Goal: Complete application form

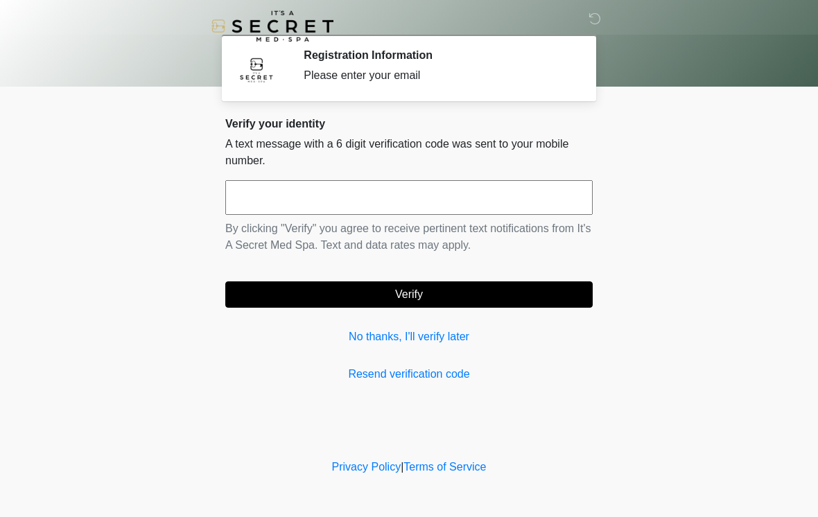
click at [508, 370] on link "Resend verification code" at bounding box center [409, 374] width 368 height 17
click at [481, 206] on input "text" at bounding box center [409, 197] width 368 height 35
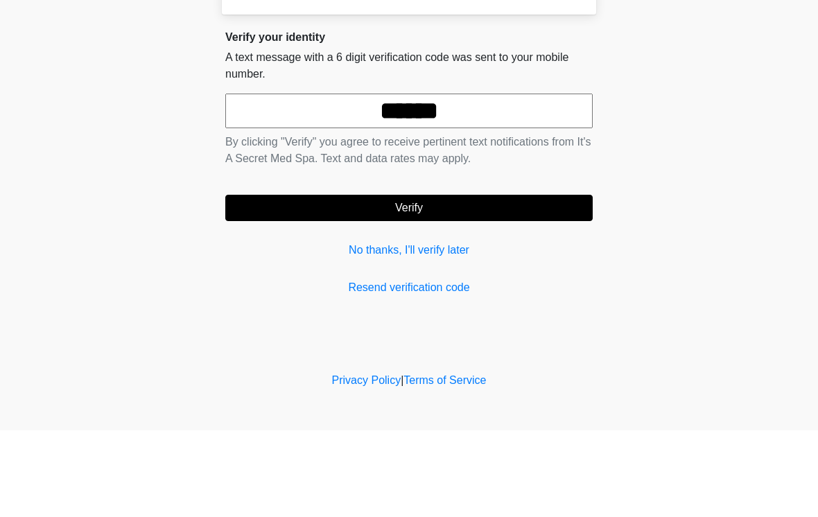
type input "******"
click at [469, 282] on button "Verify" at bounding box center [409, 295] width 368 height 26
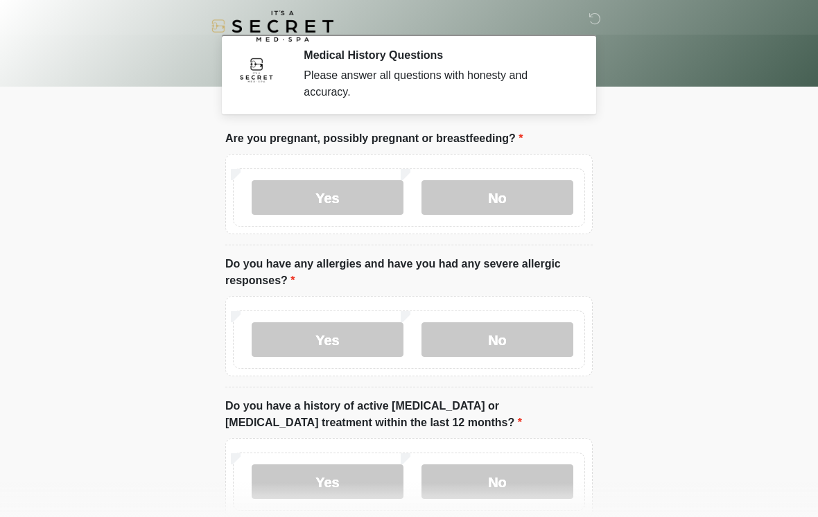
click at [517, 197] on label "No" at bounding box center [498, 197] width 152 height 35
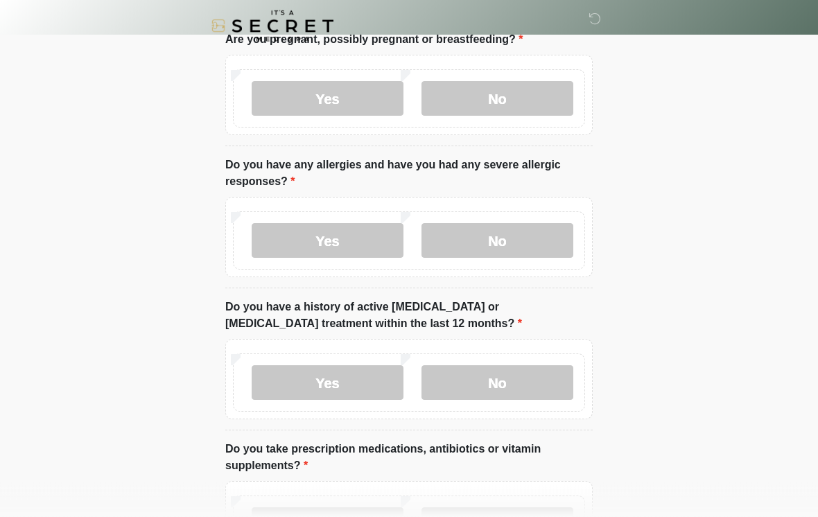
scroll to position [99, 0]
click at [359, 236] on label "Yes" at bounding box center [328, 240] width 152 height 35
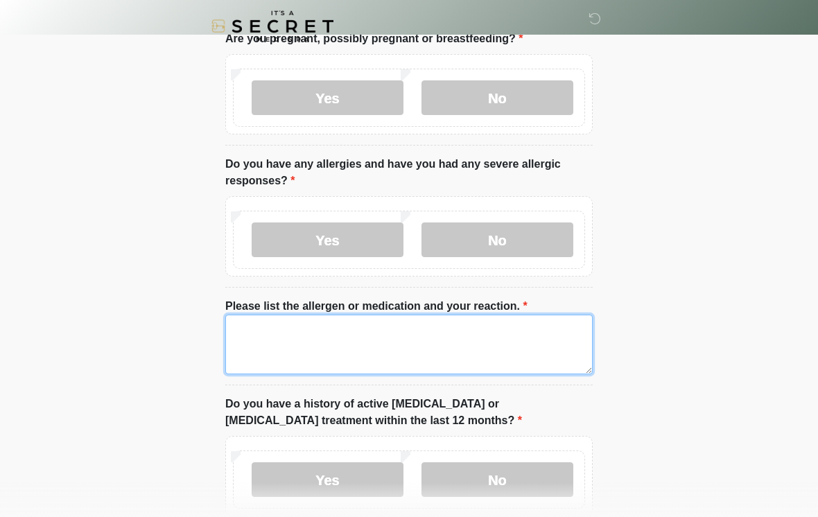
click at [353, 350] on textarea "Please list the allergen or medication and your reaction." at bounding box center [409, 345] width 368 height 60
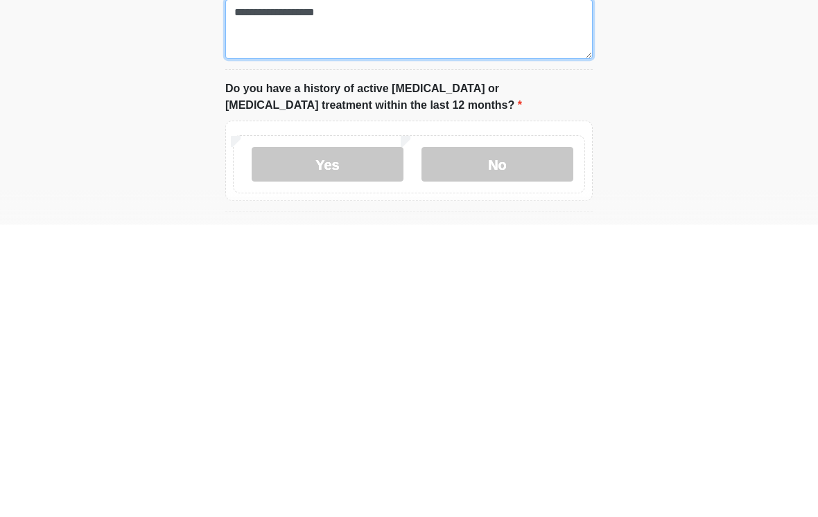
scroll to position [140, 0]
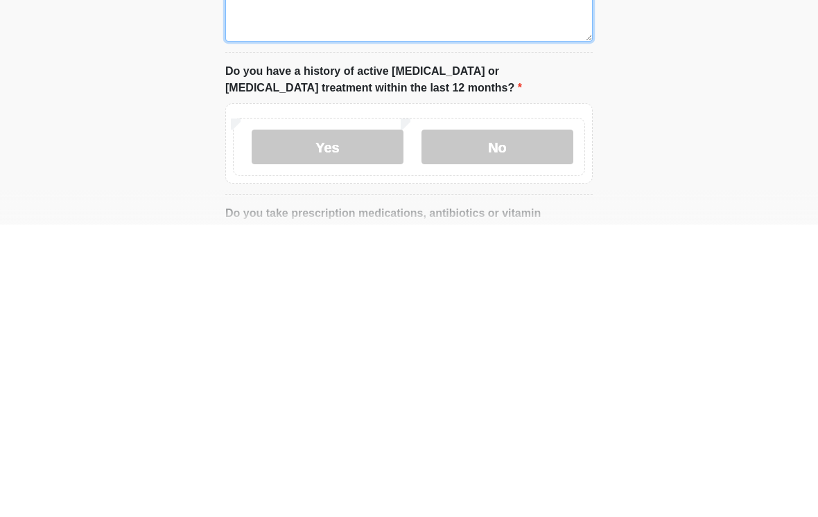
type textarea "**********"
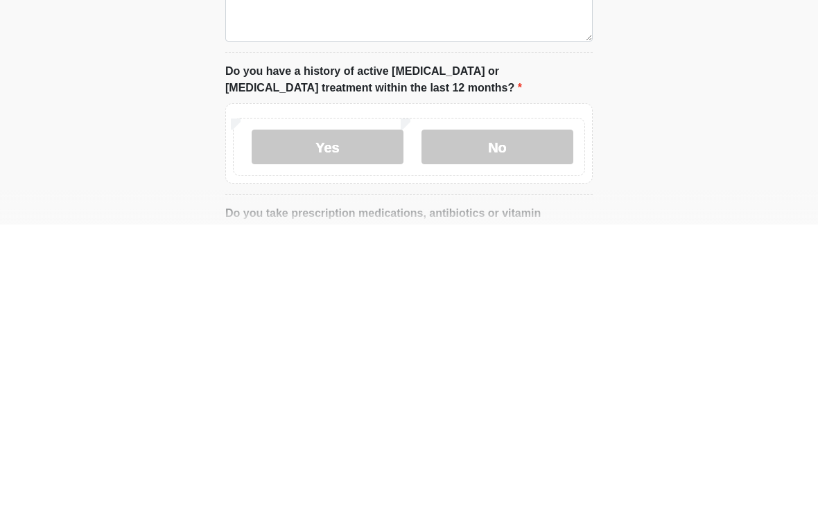
click at [526, 422] on label "No" at bounding box center [498, 439] width 152 height 35
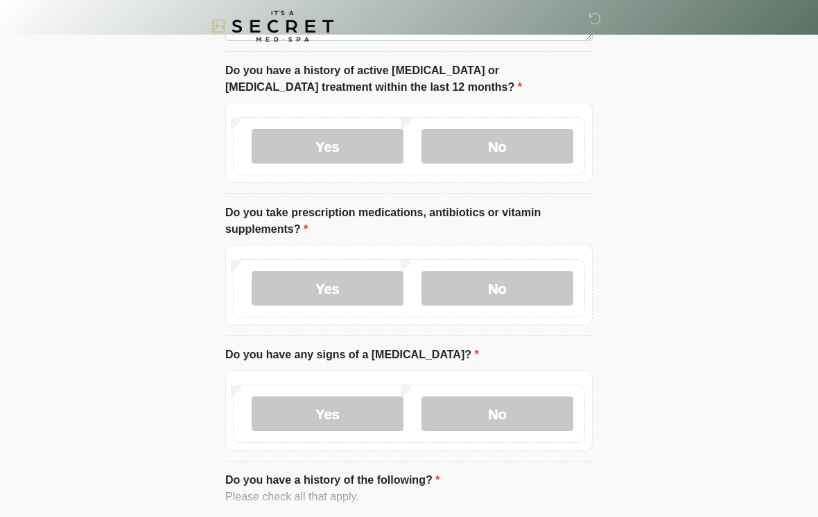
click at [493, 286] on label "No" at bounding box center [498, 288] width 152 height 35
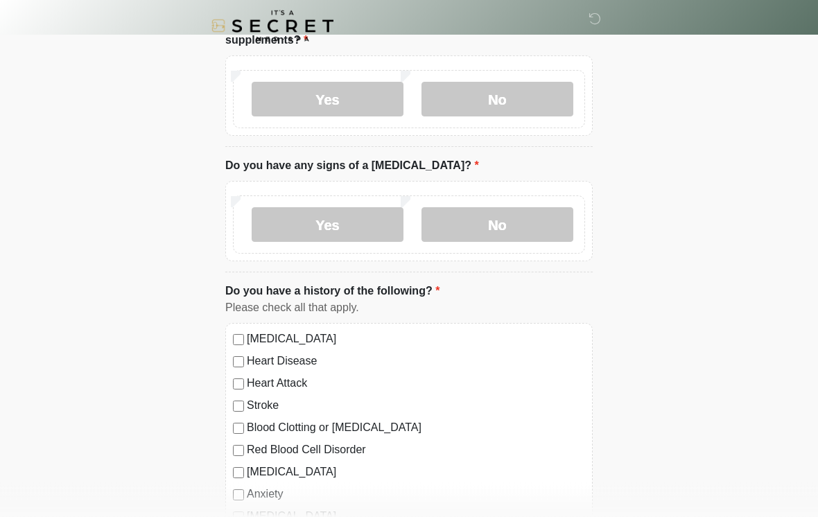
scroll to position [632, 0]
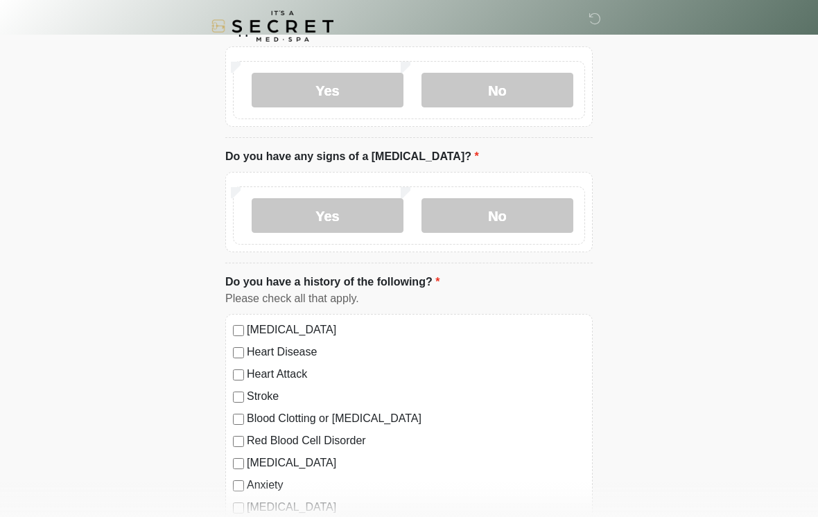
click at [553, 216] on label "No" at bounding box center [498, 215] width 152 height 35
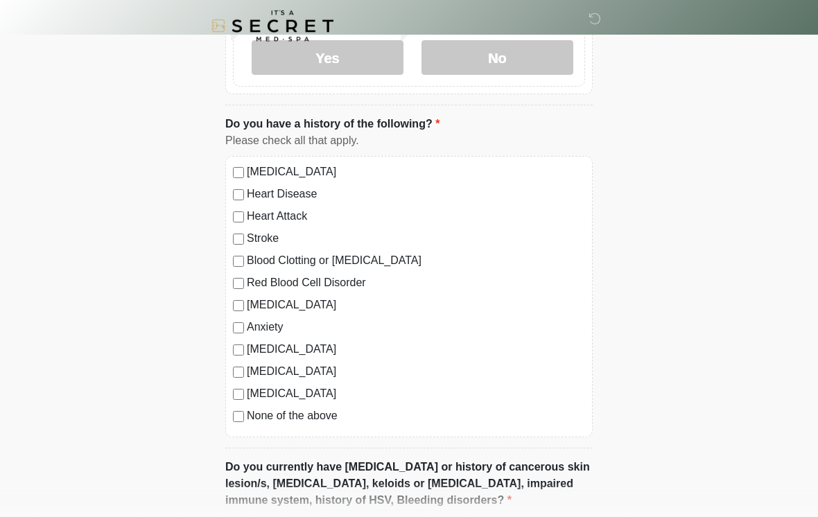
scroll to position [792, 0]
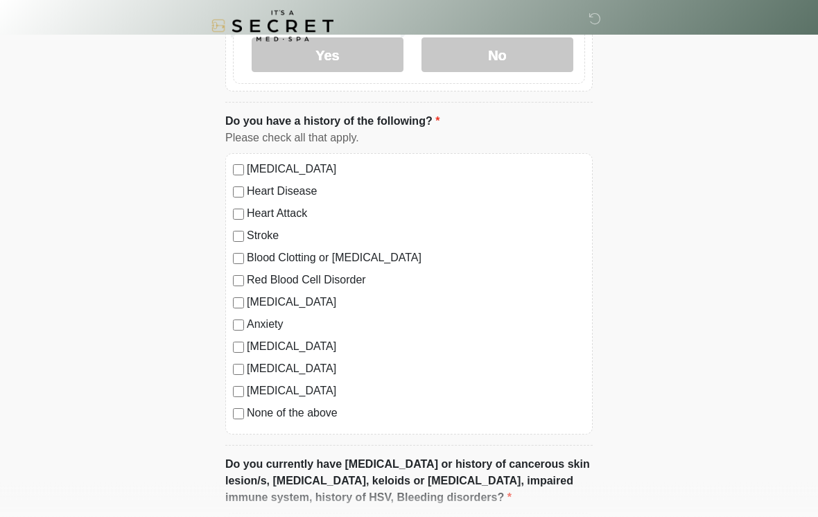
click at [269, 329] on label "Anxiety" at bounding box center [416, 325] width 338 height 17
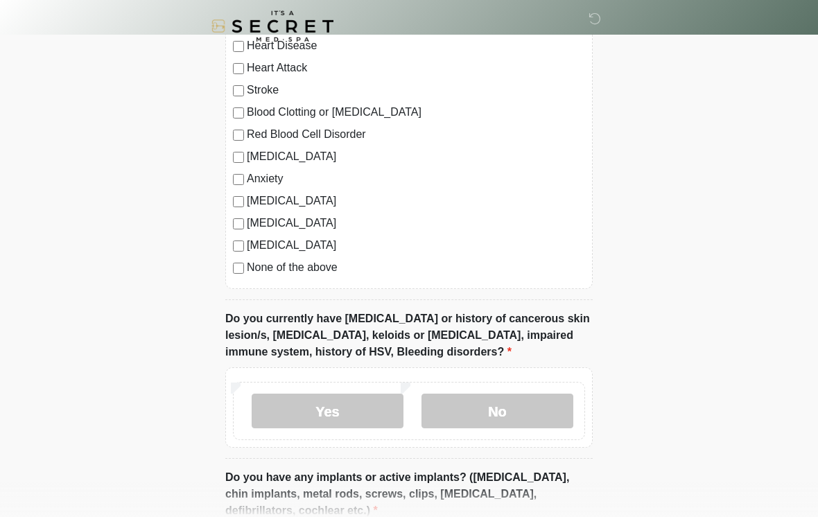
scroll to position [939, 0]
click at [332, 265] on label "None of the above" at bounding box center [416, 267] width 338 height 17
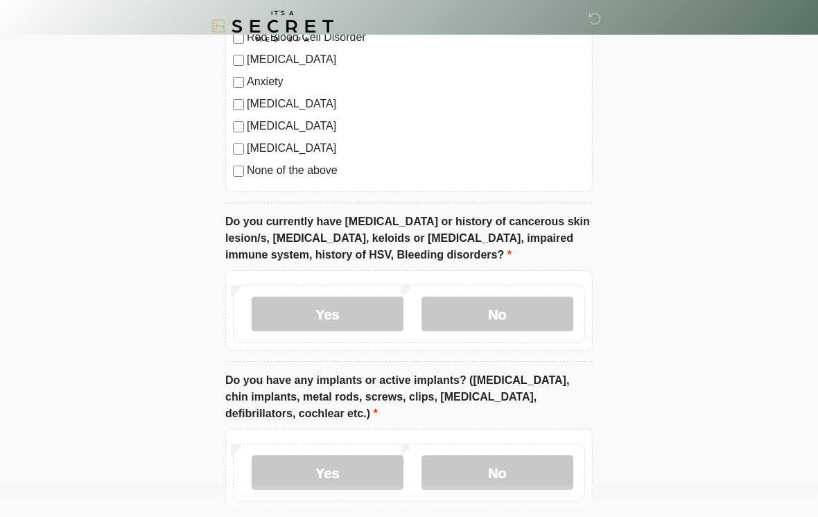
scroll to position [1056, 0]
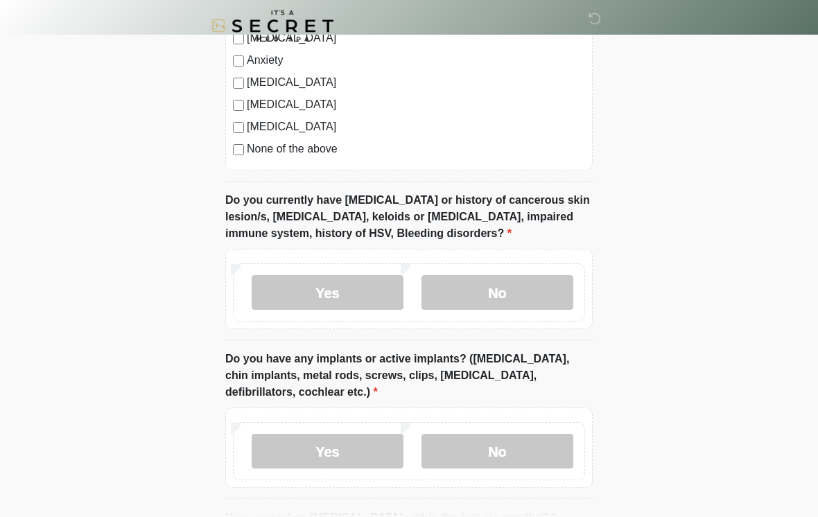
click at [526, 294] on label "No" at bounding box center [498, 293] width 152 height 35
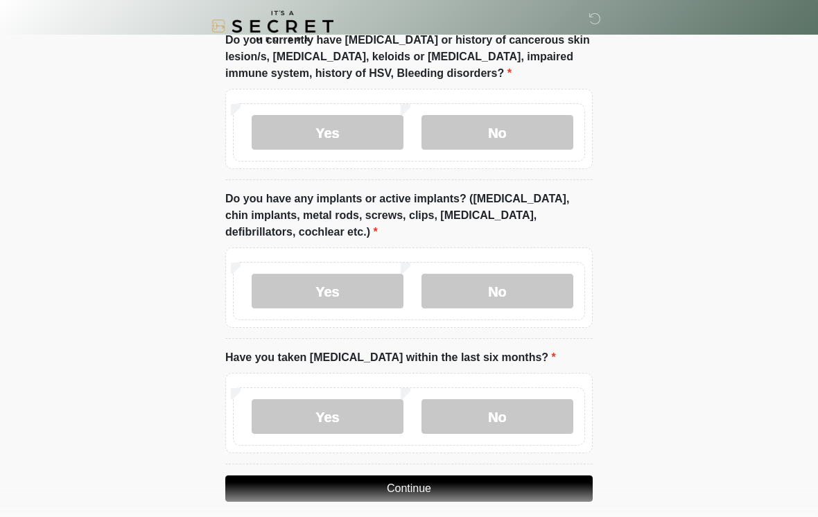
scroll to position [1219, 0]
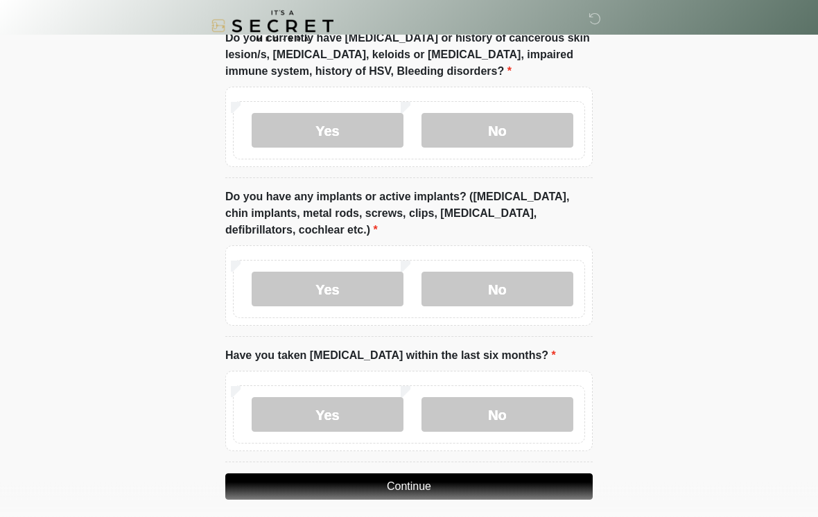
click at [545, 285] on label "No" at bounding box center [498, 290] width 152 height 35
click at [524, 411] on label "No" at bounding box center [498, 414] width 152 height 35
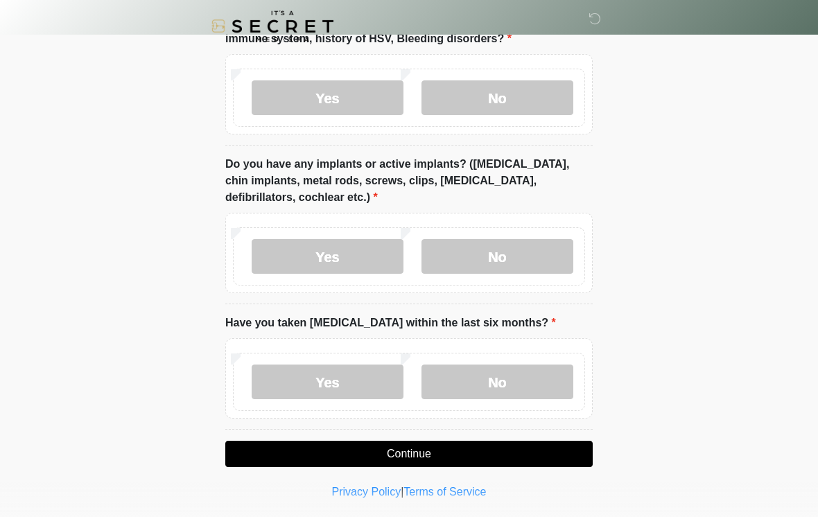
click at [433, 450] on button "Continue" at bounding box center [409, 454] width 368 height 26
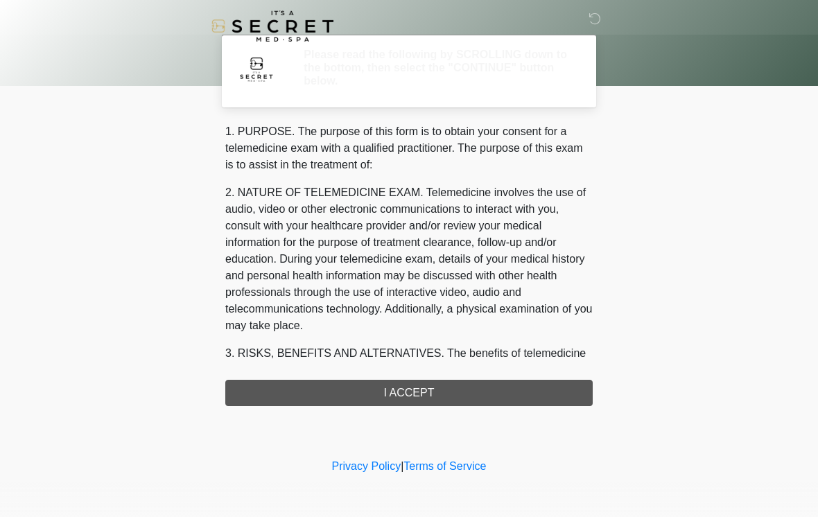
scroll to position [0, 0]
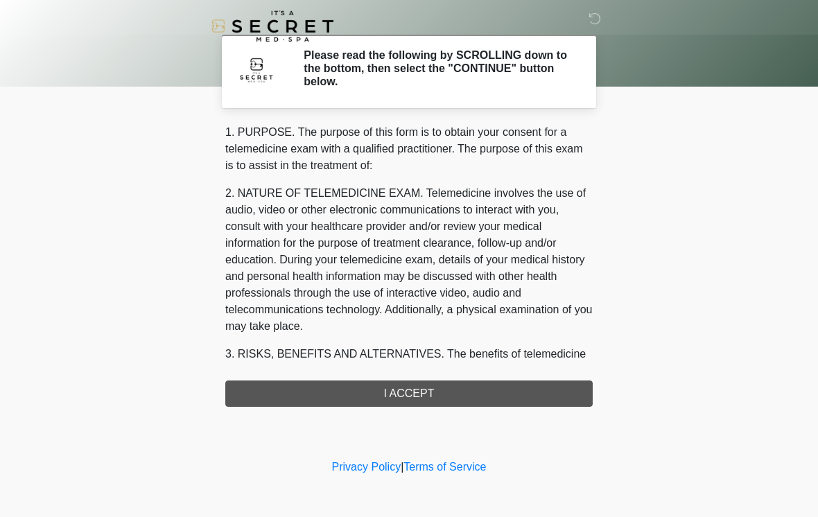
click at [474, 388] on div "1. PURPOSE. The purpose of this form is to obtain your consent for a telemedici…" at bounding box center [409, 265] width 368 height 283
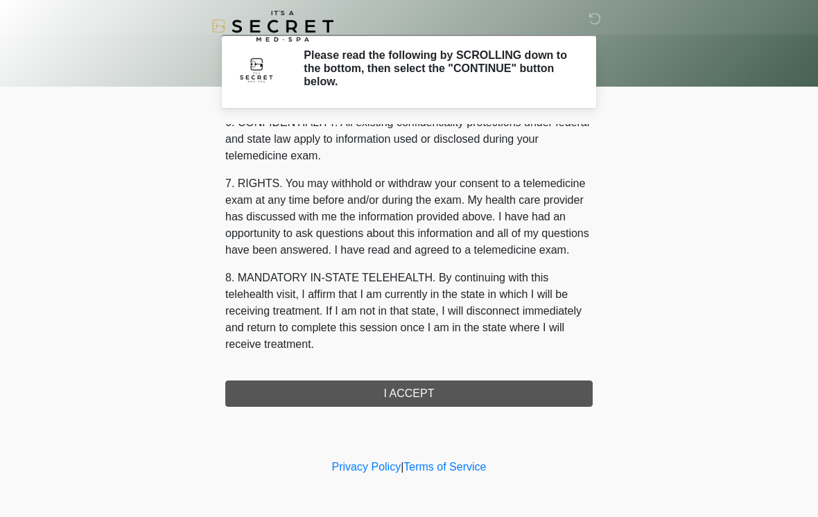
scroll to position [565, 0]
click at [422, 393] on button "I ACCEPT" at bounding box center [409, 394] width 368 height 26
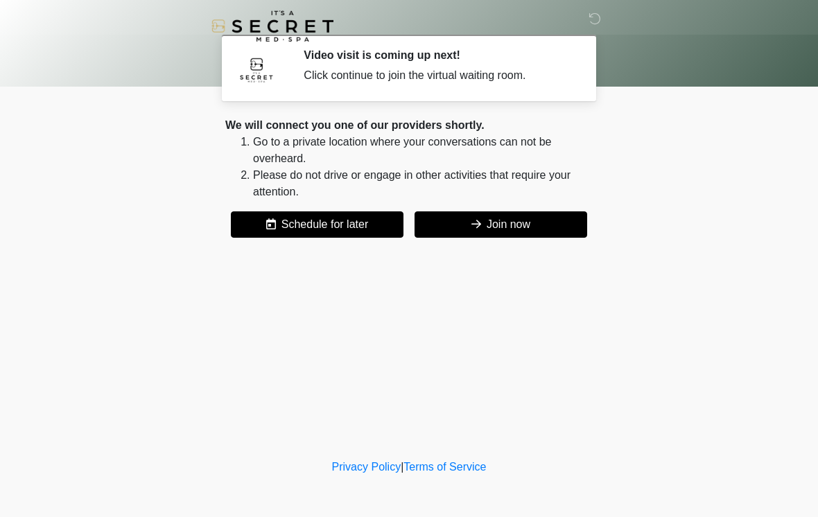
click at [544, 222] on button "Join now" at bounding box center [501, 225] width 173 height 26
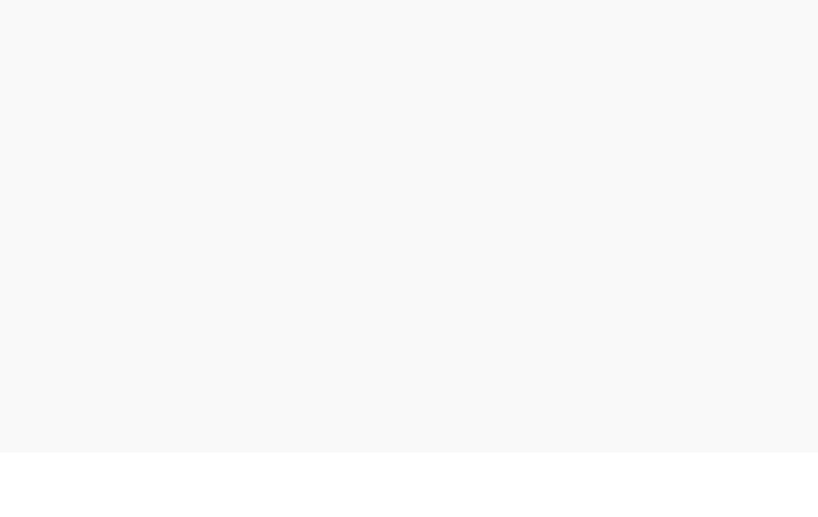
scroll to position [4, 0]
